Goal: Task Accomplishment & Management: Manage account settings

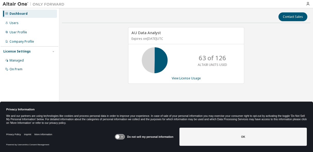
click at [118, 136] on icon at bounding box center [118, 137] width 4 height 4
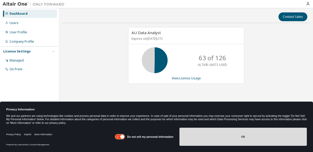
click at [208, 135] on button "OK" at bounding box center [244, 137] width 128 height 18
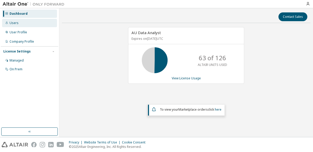
click at [44, 24] on div "Users" at bounding box center [29, 23] width 55 height 8
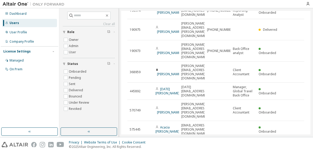
scroll to position [39, 0]
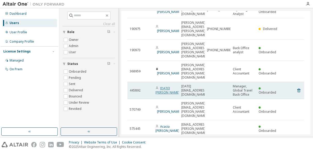
click at [163, 86] on link "Raja Choucair" at bounding box center [168, 90] width 24 height 9
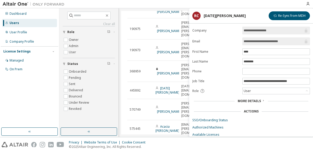
scroll to position [13, 0]
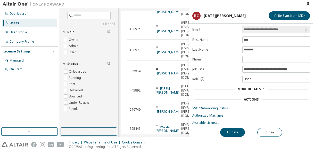
click at [245, 87] on span "More Details" at bounding box center [249, 89] width 23 height 4
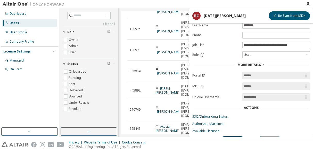
scroll to position [45, 0]
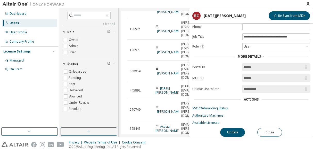
click at [31, 107] on div "Dashboard Users User Profile Company Profile License Settings Managed On Prem" at bounding box center [30, 68] width 58 height 118
click at [268, 128] on button "Close" at bounding box center [270, 132] width 25 height 9
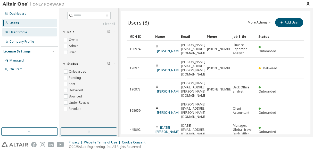
click at [36, 34] on div "User Profile" at bounding box center [29, 32] width 55 height 8
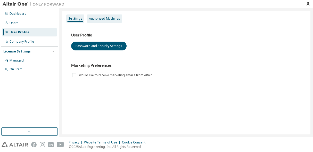
click at [98, 22] on div "Authorized Machines" at bounding box center [104, 18] width 35 height 8
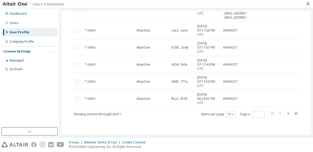
scroll to position [148, 0]
click at [285, 113] on icon "button" at bounding box center [288, 113] width 6 height 6
type input "*"
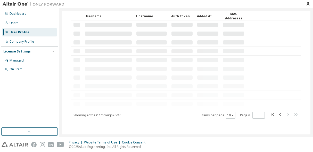
scroll to position [0, 0]
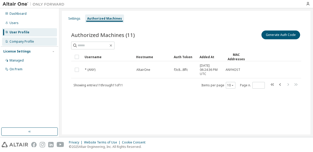
click at [30, 43] on div "Company Profile" at bounding box center [22, 41] width 25 height 4
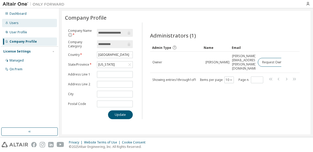
click at [25, 25] on div "Users" at bounding box center [29, 23] width 55 height 8
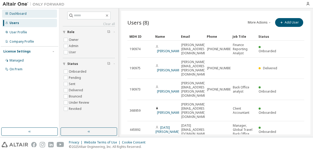
click at [24, 16] on div "Dashboard" at bounding box center [29, 14] width 55 height 8
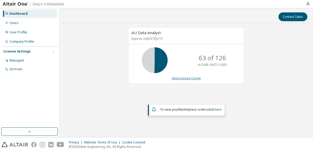
click at [185, 77] on link "View License Usage" at bounding box center [186, 78] width 29 height 4
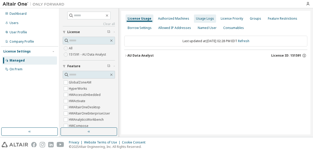
click at [196, 19] on div "Usage Logs" at bounding box center [205, 19] width 18 height 4
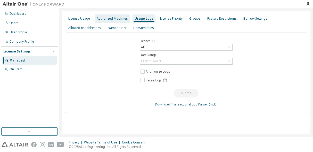
click at [126, 19] on div "Authorized Machines" at bounding box center [112, 18] width 35 height 8
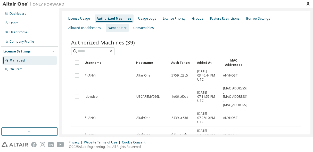
click at [108, 27] on div "Named User" at bounding box center [117, 28] width 19 height 4
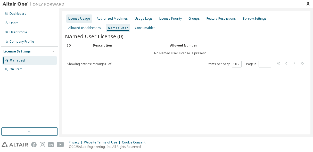
click at [75, 20] on div "License Usage" at bounding box center [79, 19] width 22 height 4
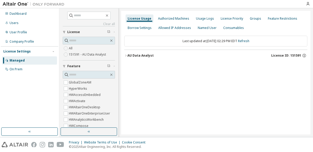
click at [126, 55] on icon "button" at bounding box center [125, 55] width 1 height 2
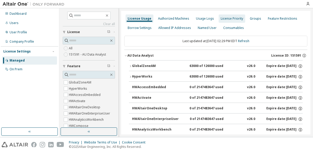
click at [226, 20] on div "License Priority" at bounding box center [232, 19] width 22 height 4
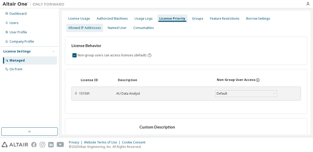
click at [103, 24] on div "Allowed IP Addresses" at bounding box center [84, 28] width 37 height 8
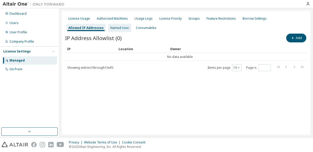
click at [110, 28] on div "Named User" at bounding box center [119, 28] width 19 height 4
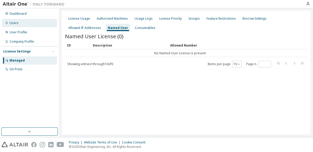
click at [29, 24] on div "Users" at bounding box center [29, 23] width 55 height 8
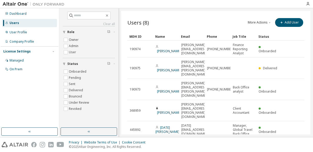
click at [249, 24] on button "More Actions" at bounding box center [260, 22] width 25 height 9
click at [231, 20] on div "More Actions Import From CSV Export To CSV Add User" at bounding box center [260, 22] width 89 height 11
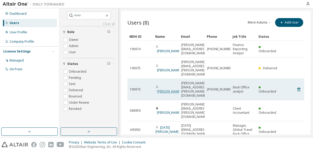
click at [168, 89] on link "Heather McCoy" at bounding box center [169, 91] width 24 height 4
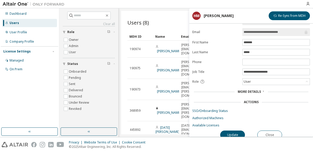
scroll to position [13, 0]
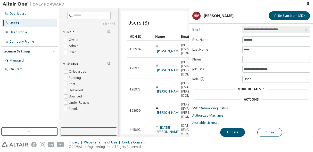
click at [254, 87] on span "More Details" at bounding box center [249, 89] width 23 height 4
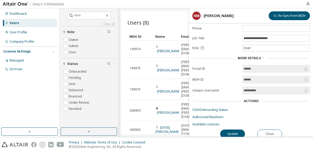
scroll to position [45, 0]
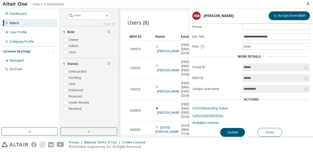
click at [217, 114] on link "Authorized Machines" at bounding box center [252, 115] width 118 height 4
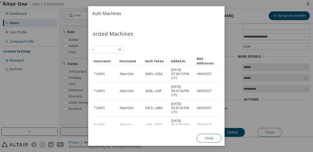
scroll to position [77, 21]
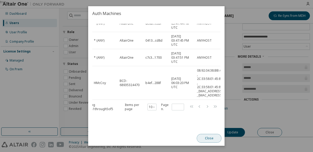
click at [207, 138] on button "Close" at bounding box center [209, 138] width 25 height 9
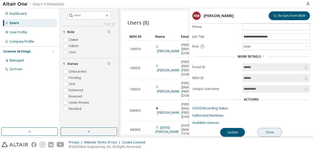
click at [274, 128] on button "Close" at bounding box center [270, 132] width 25 height 9
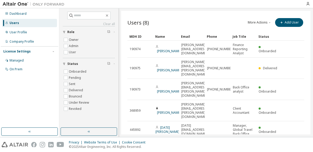
click at [253, 22] on button "More Actions" at bounding box center [260, 22] width 25 height 9
click at [214, 21] on div "Users (8) More Actions Import From CSV Export To CSV Add User" at bounding box center [216, 22] width 177 height 11
click at [32, 59] on div "Managed" at bounding box center [29, 60] width 55 height 8
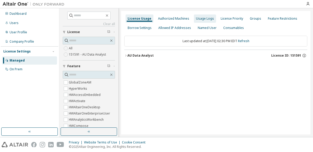
click at [203, 18] on div "Usage Logs" at bounding box center [205, 19] width 18 height 4
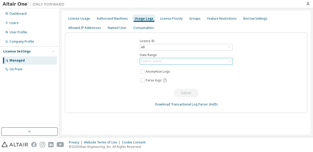
click at [221, 63] on div "Click to select" at bounding box center [186, 61] width 92 height 6
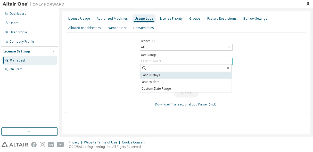
click at [201, 74] on li "Last 30 days" at bounding box center [186, 75] width 92 height 7
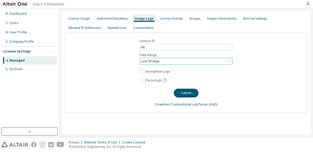
click at [195, 62] on div "Last 30 days" at bounding box center [186, 61] width 92 height 6
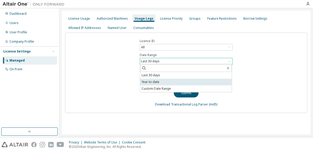
click at [176, 81] on li "Year to date" at bounding box center [186, 81] width 92 height 7
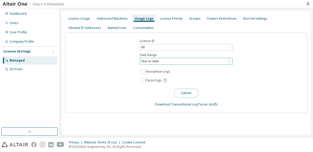
click at [196, 92] on button "Submit" at bounding box center [186, 93] width 25 height 9
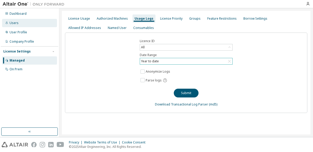
click at [37, 25] on div "Users" at bounding box center [29, 23] width 55 height 8
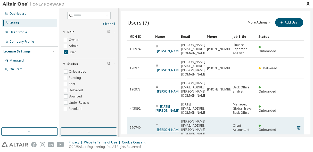
click at [160, 127] on link "Sean Fanning" at bounding box center [169, 129] width 24 height 4
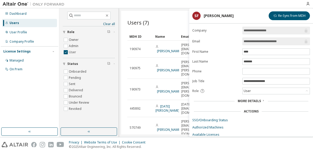
scroll to position [13, 0]
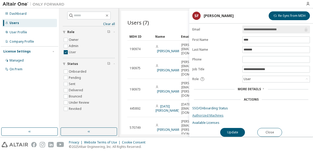
click at [200, 114] on link "Authorized Machines" at bounding box center [252, 115] width 118 height 4
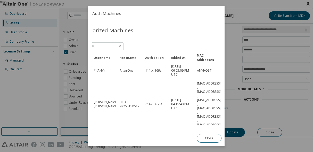
scroll to position [3, 0]
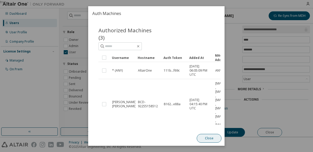
click at [205, 137] on button "Close" at bounding box center [209, 138] width 25 height 9
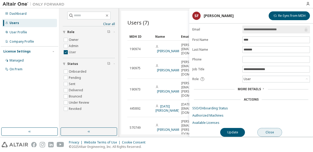
click at [268, 131] on button "Close" at bounding box center [270, 132] width 25 height 9
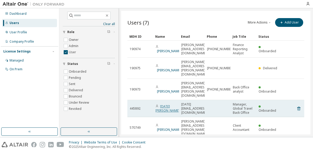
click at [163, 104] on link "Raja Choucair" at bounding box center [168, 108] width 24 height 9
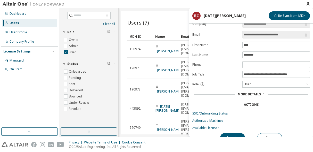
scroll to position [7, 0]
click at [245, 94] on span "More Details" at bounding box center [249, 94] width 23 height 4
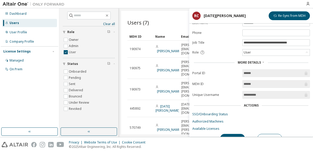
scroll to position [45, 0]
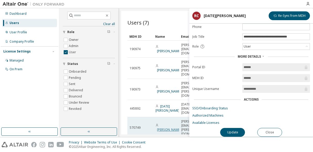
click at [161, 127] on link "Sean Fanning" at bounding box center [169, 129] width 24 height 4
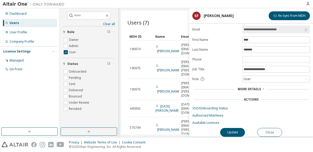
click at [246, 89] on div "More Details" at bounding box center [252, 88] width 118 height 7
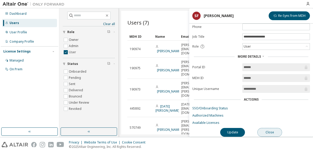
click at [265, 129] on button "Close" at bounding box center [270, 132] width 25 height 9
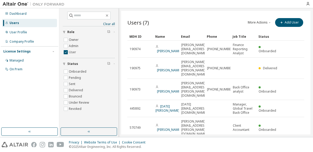
click at [36, 98] on div "Dashboard Users User Profile Company Profile License Settings Managed On Prem" at bounding box center [30, 68] width 58 height 118
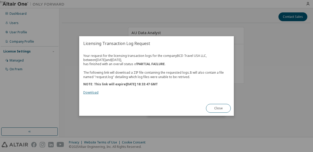
click at [91, 93] on link "Download" at bounding box center [90, 92] width 15 height 4
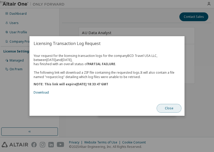
click at [167, 109] on button "Close" at bounding box center [168, 108] width 25 height 9
